Goal: Obtain resource: Download file/media

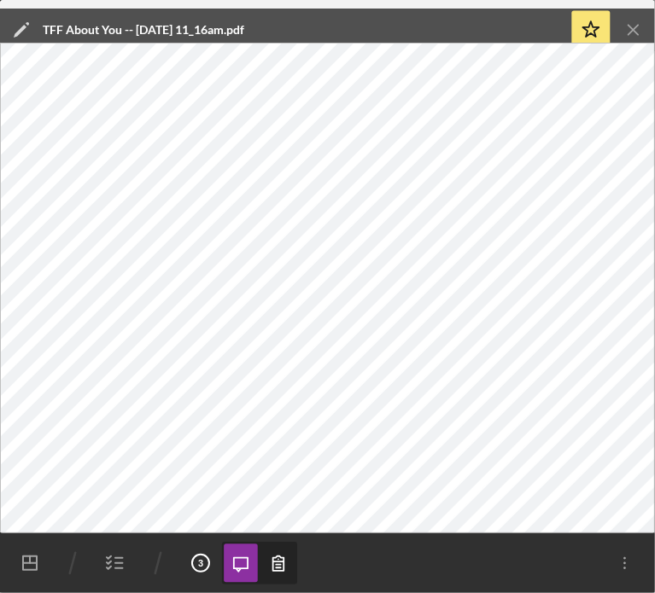
click at [627, 26] on icon "Icon/Menu Close" at bounding box center [634, 30] width 38 height 38
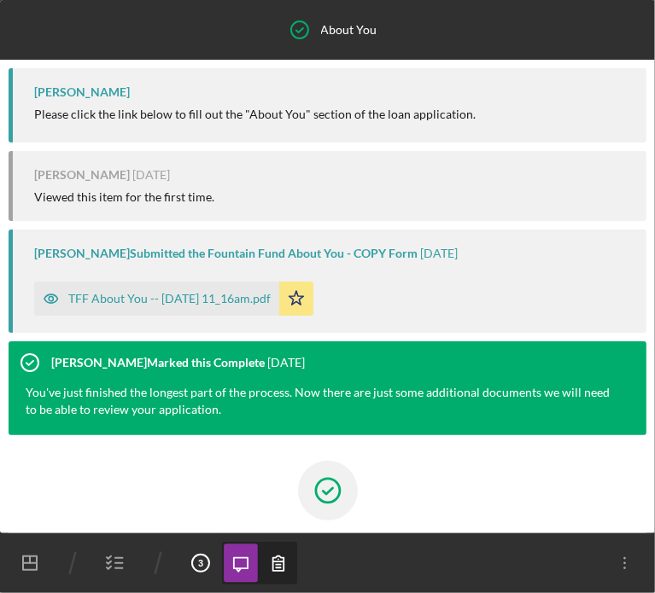
scroll to position [145, 0]
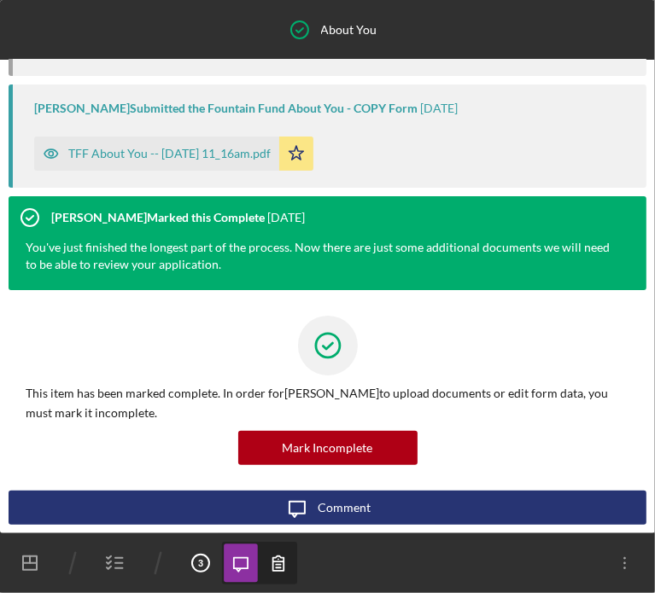
click at [116, 563] on line "button" at bounding box center [119, 563] width 8 height 0
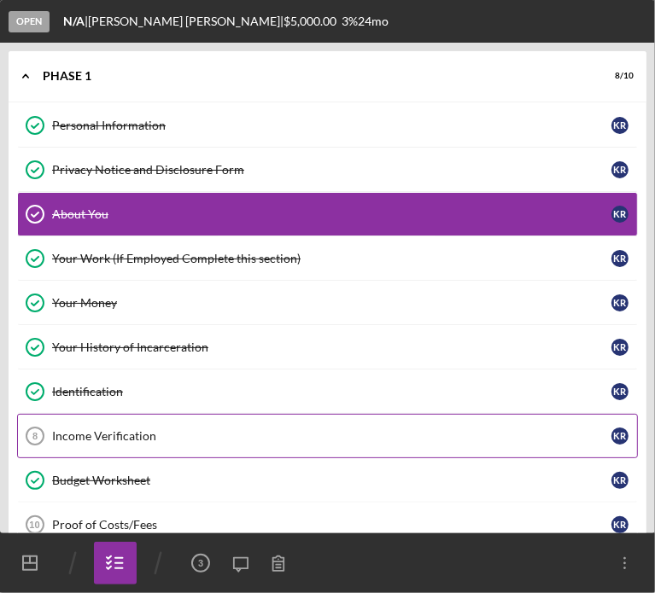
scroll to position [26, 0]
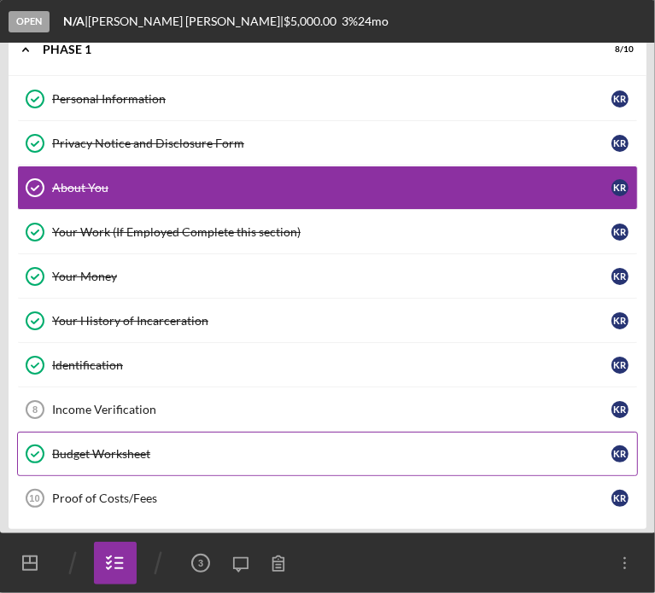
click at [145, 447] on div "Budget Worksheet" at bounding box center [331, 454] width 559 height 14
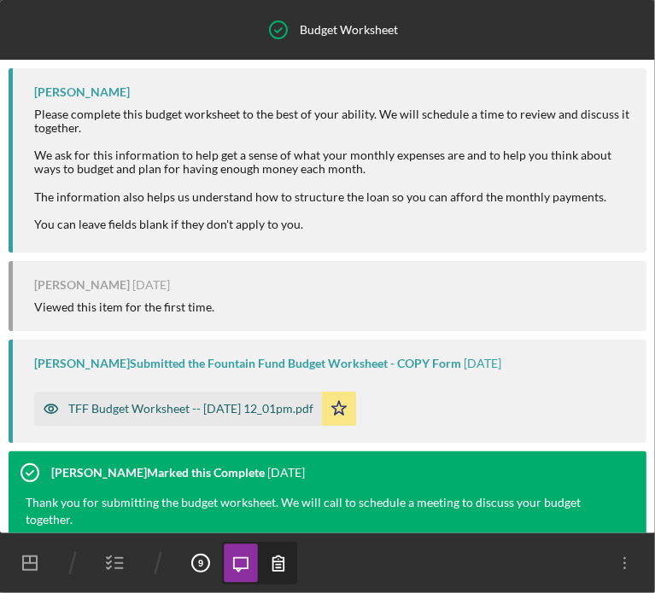
scroll to position [255, 0]
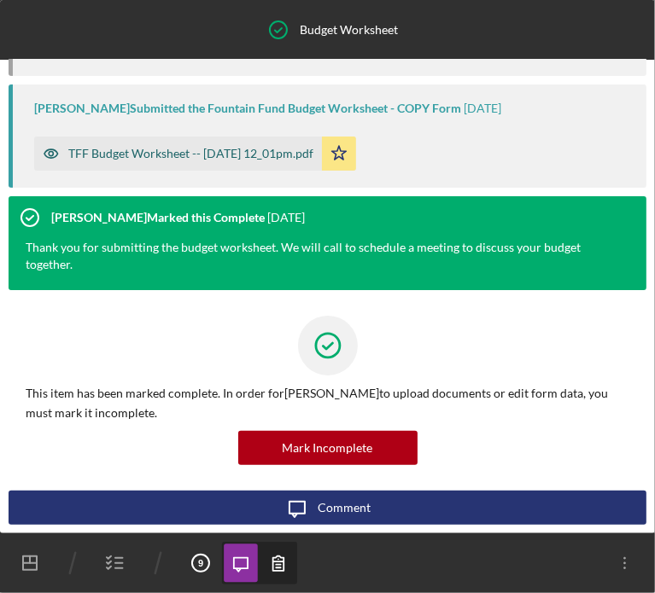
click at [160, 153] on div "TFF Budget Worksheet -- [DATE] 12_01pm.pdf" at bounding box center [190, 154] width 245 height 14
